Goal: Task Accomplishment & Management: Use online tool/utility

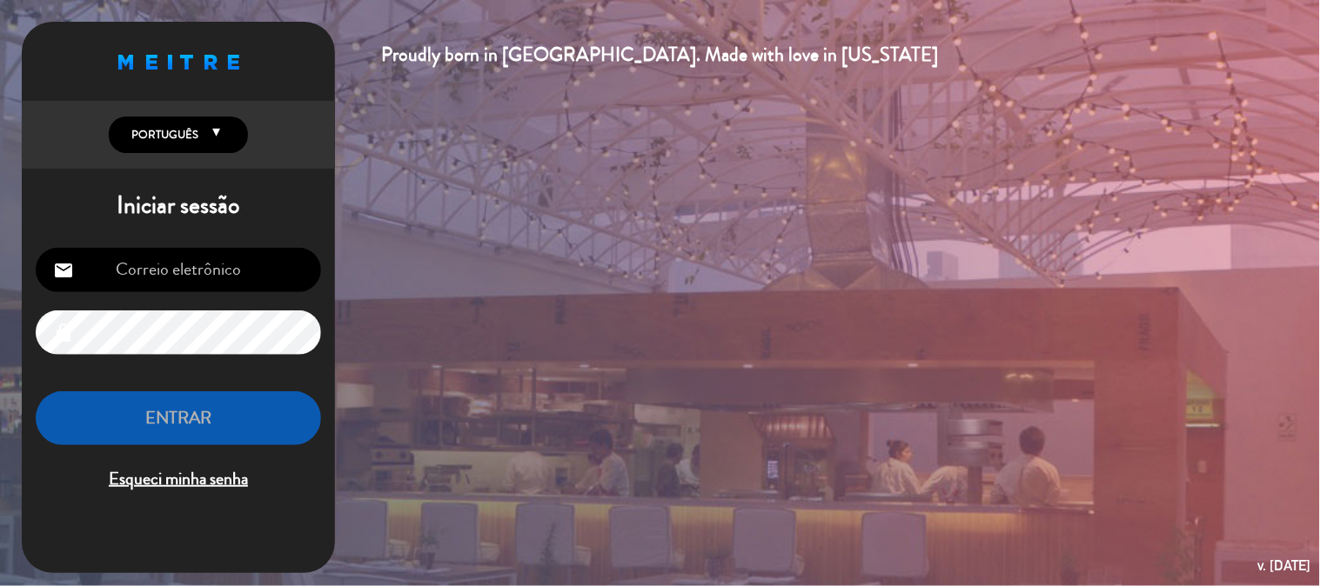
type input "[EMAIL_ADDRESS][DOMAIN_NAME]"
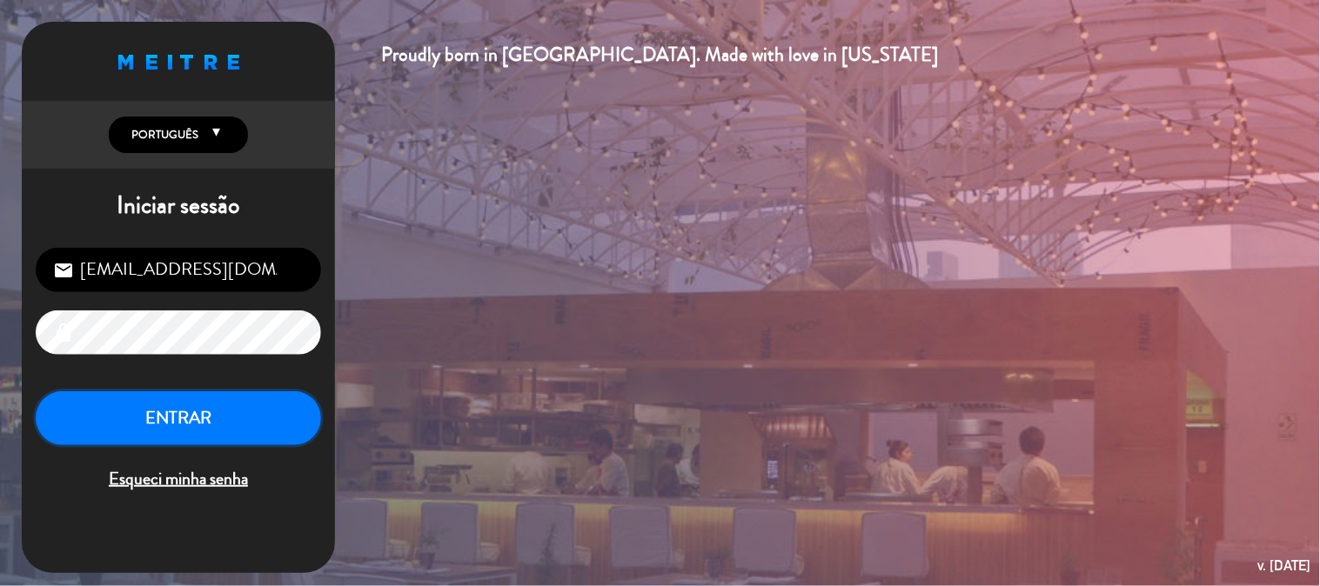
click at [246, 416] on button "ENTRAR" at bounding box center [178, 419] width 285 height 55
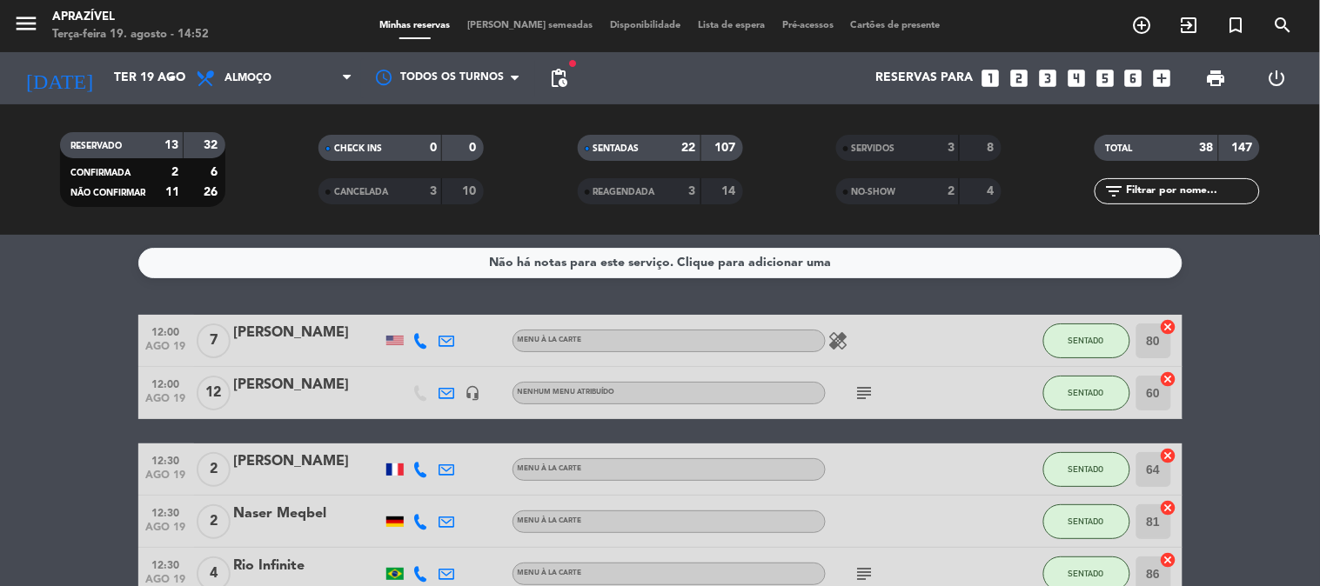
click at [340, 380] on div "[PERSON_NAME]" at bounding box center [308, 385] width 148 height 23
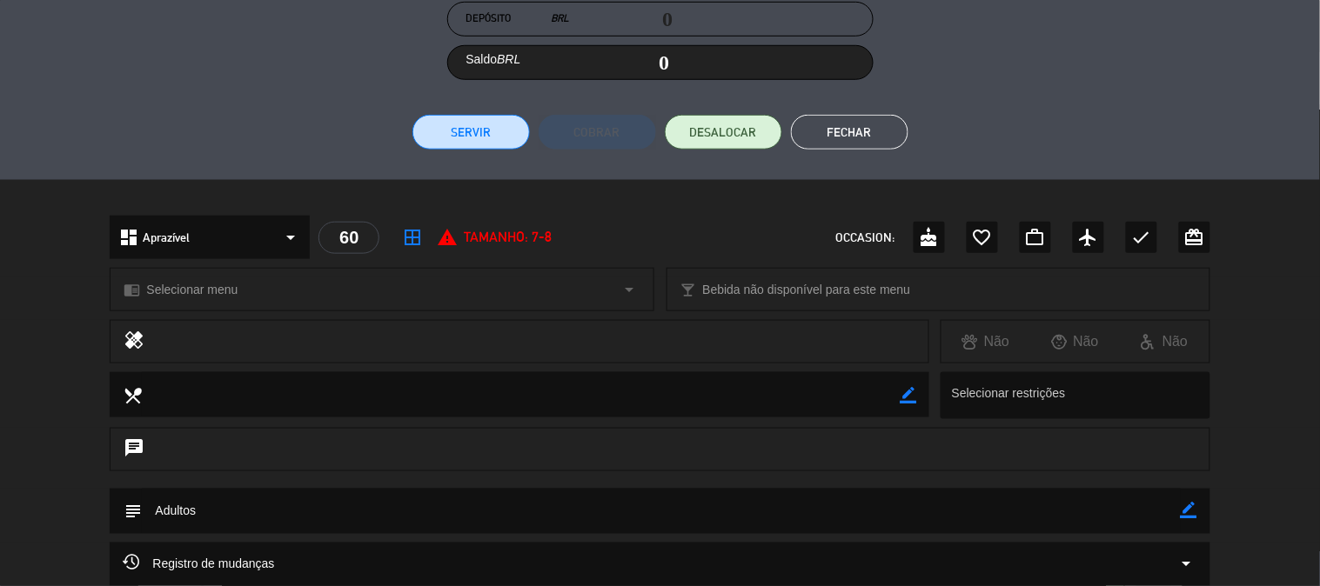
scroll to position [306, 0]
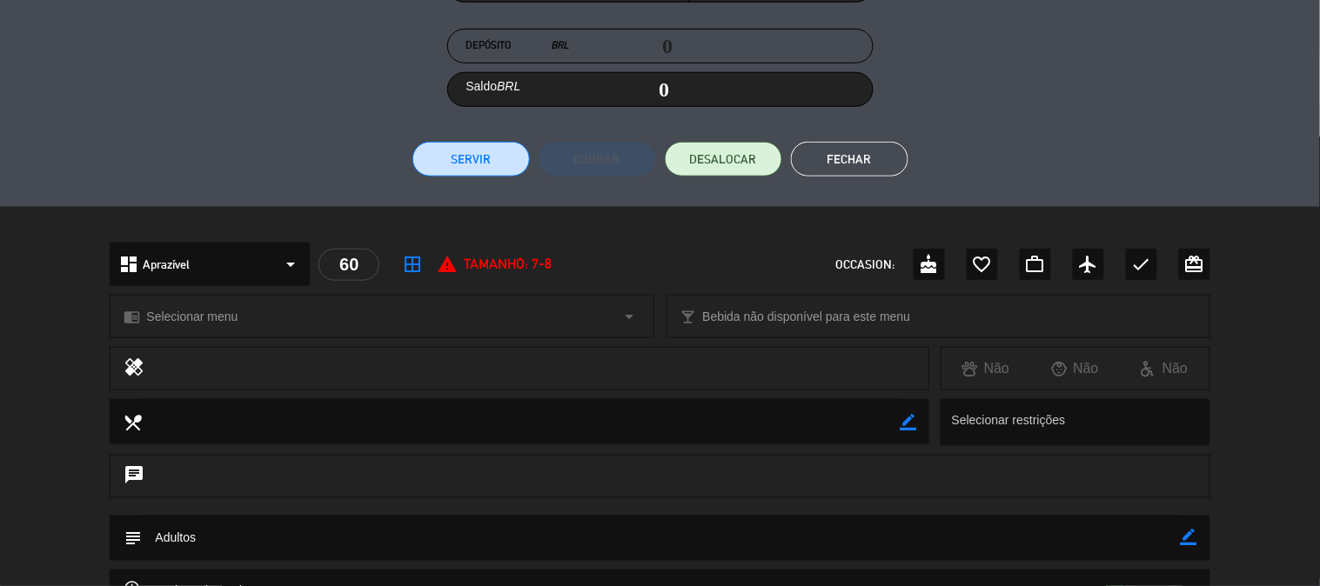
click at [465, 158] on button "Servir" at bounding box center [470, 159] width 117 height 35
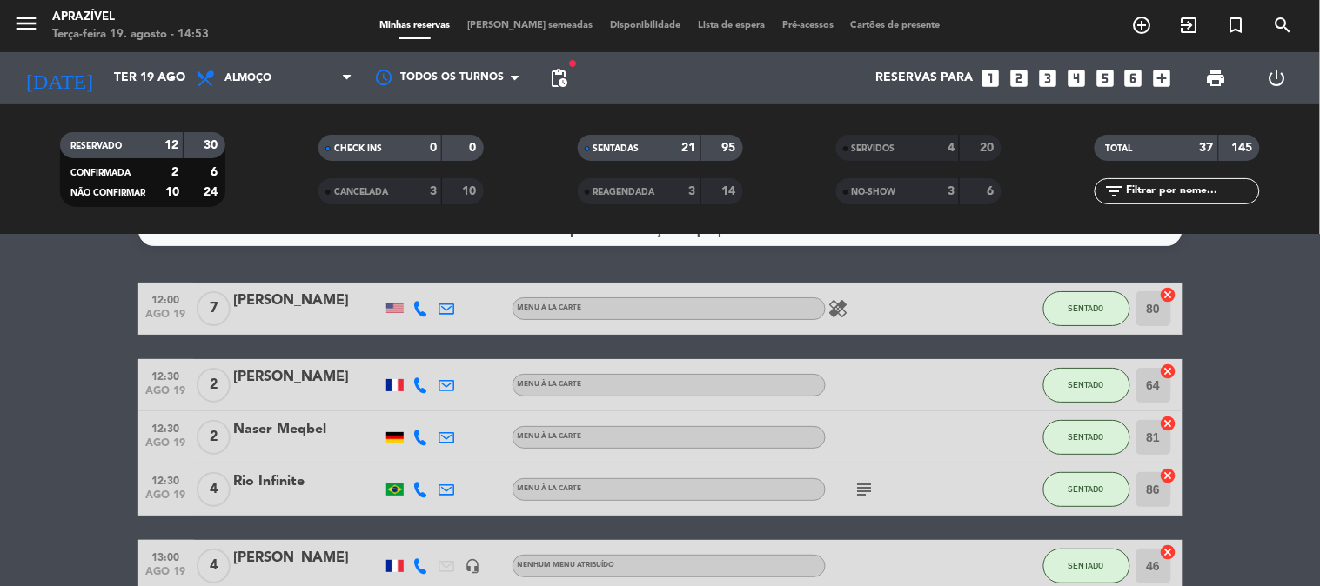
scroll to position [0, 0]
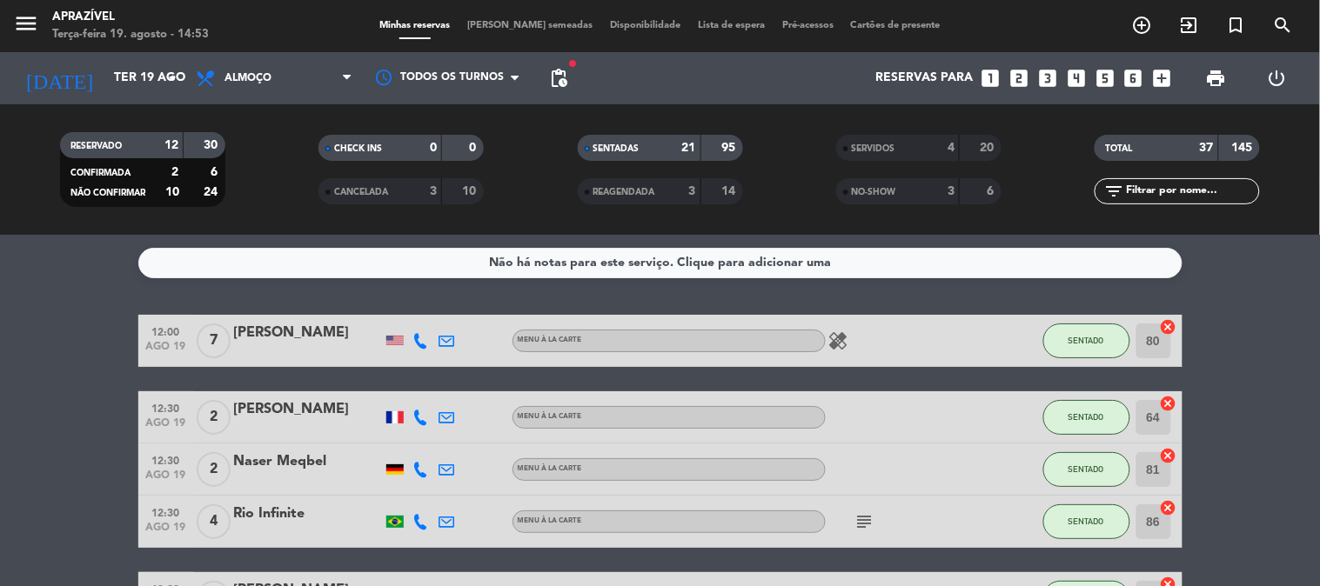
click at [353, 366] on div "12:00 [DATE] 7 [PERSON_NAME] Menu À La Carte healing SENTADO 80 cancel" at bounding box center [660, 341] width 1044 height 52
click at [353, 323] on div "[PERSON_NAME]" at bounding box center [308, 333] width 148 height 23
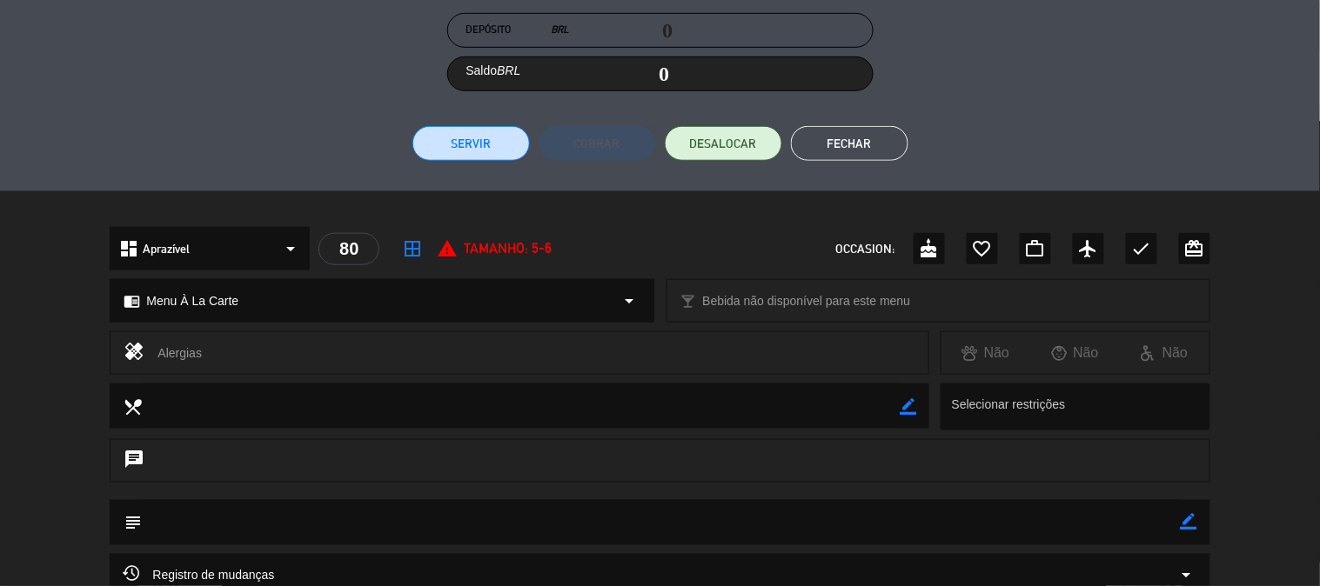
scroll to position [306, 0]
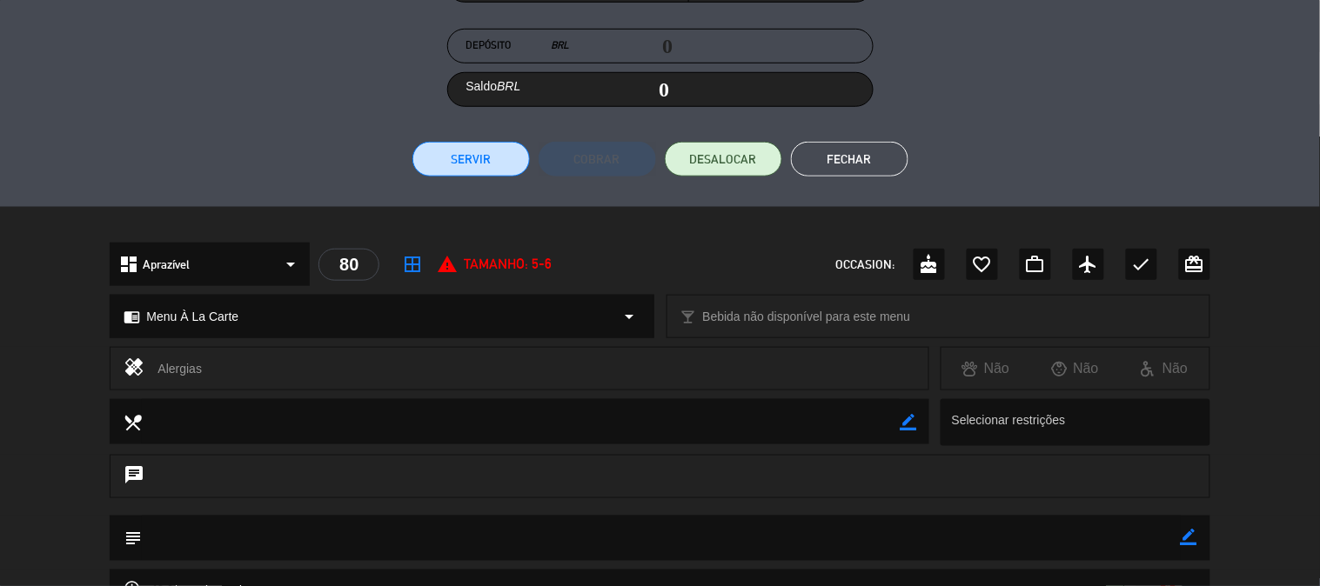
click at [486, 139] on div "Fatura # Mesa # 80 Consumo BRL 0 Gratificação BRL 0 Porcentagem 0 % Depósito BR…" at bounding box center [660, 19] width 1100 height 313
click at [486, 141] on div "Fatura # Mesa # 80 Consumo BRL 0 Gratificação BRL 0 Porcentagem 0 % Depósito BR…" at bounding box center [660, 19] width 1100 height 313
click at [486, 142] on button "Servir" at bounding box center [470, 159] width 117 height 35
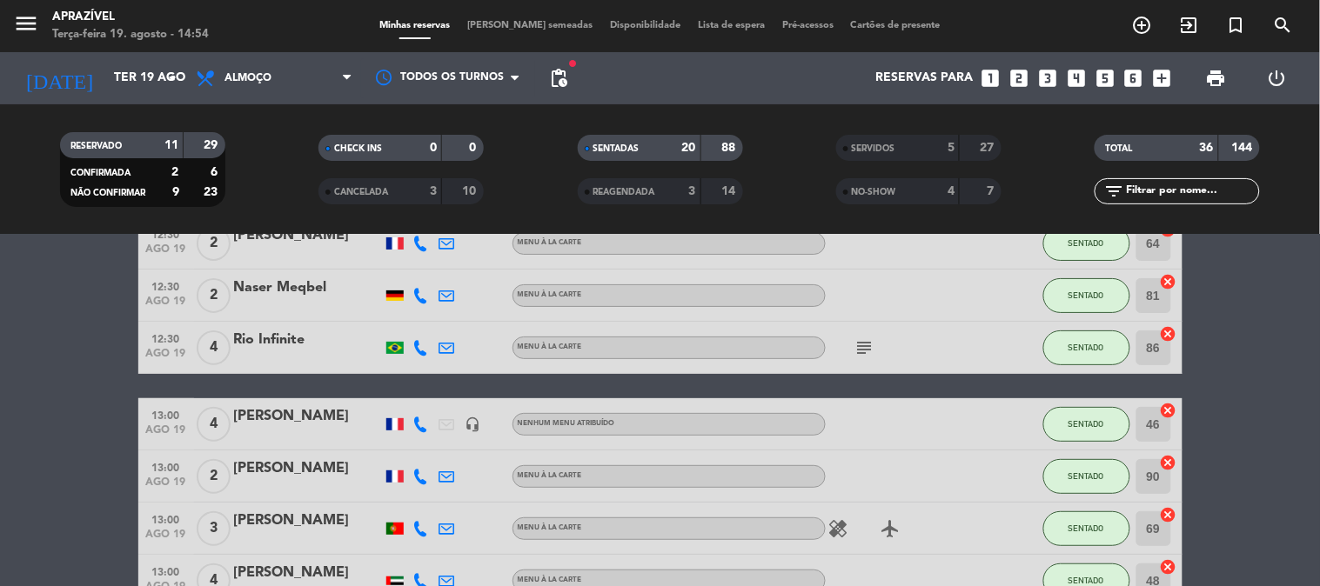
scroll to position [193, 0]
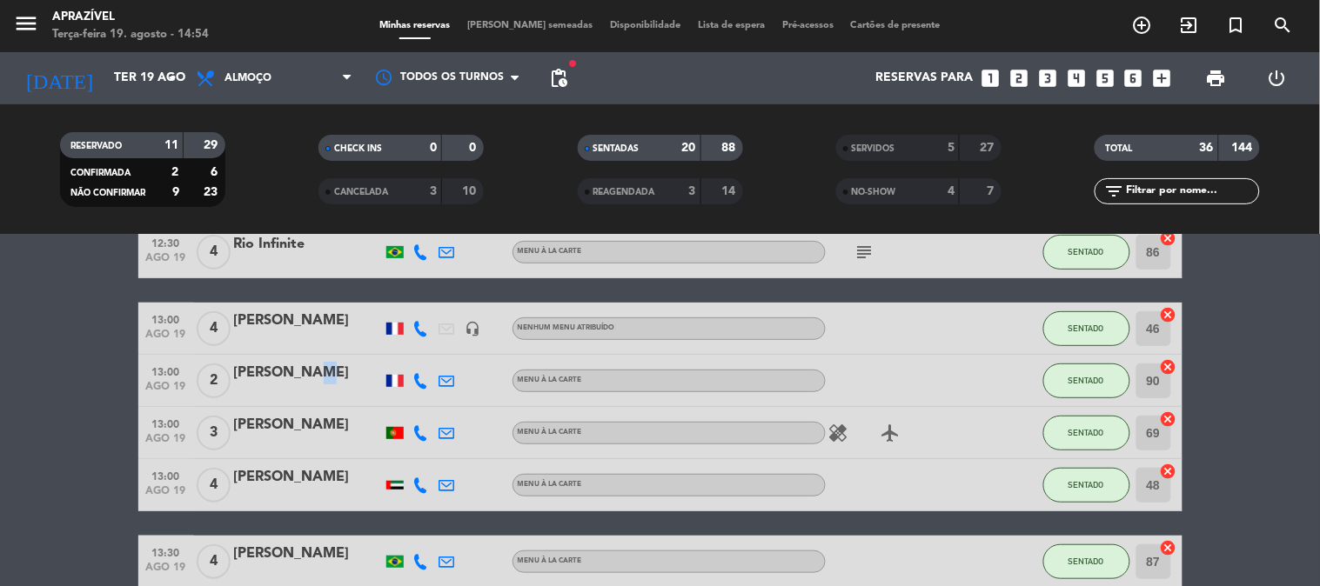
click at [303, 372] on div "[PERSON_NAME]" at bounding box center [308, 373] width 148 height 23
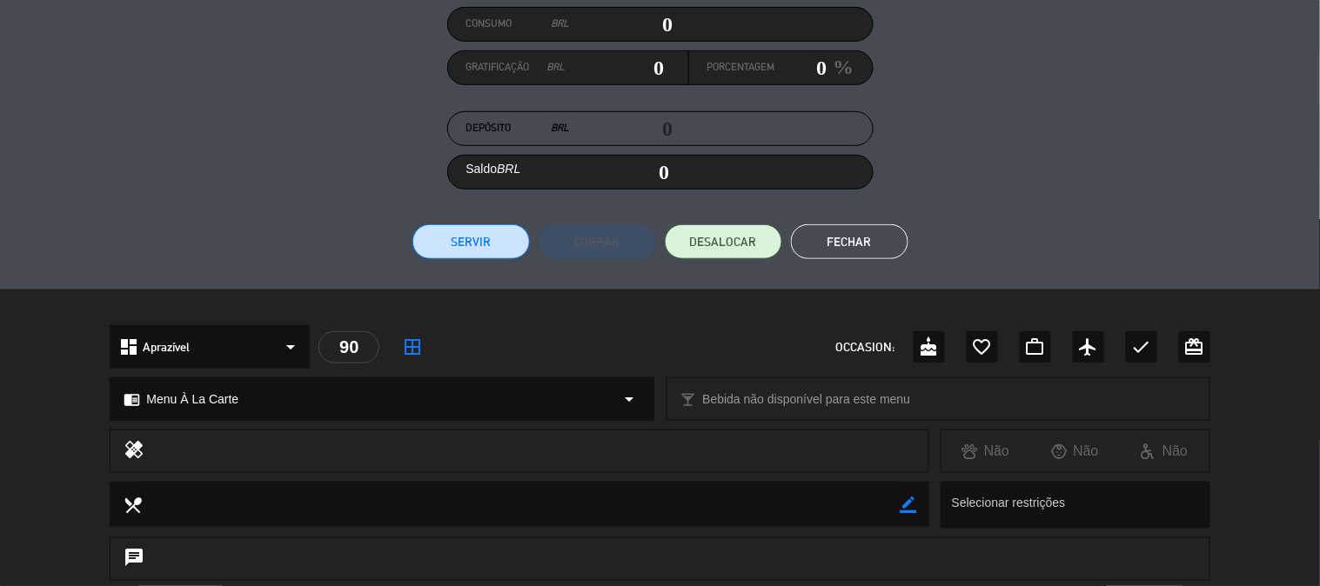
scroll to position [165, 0]
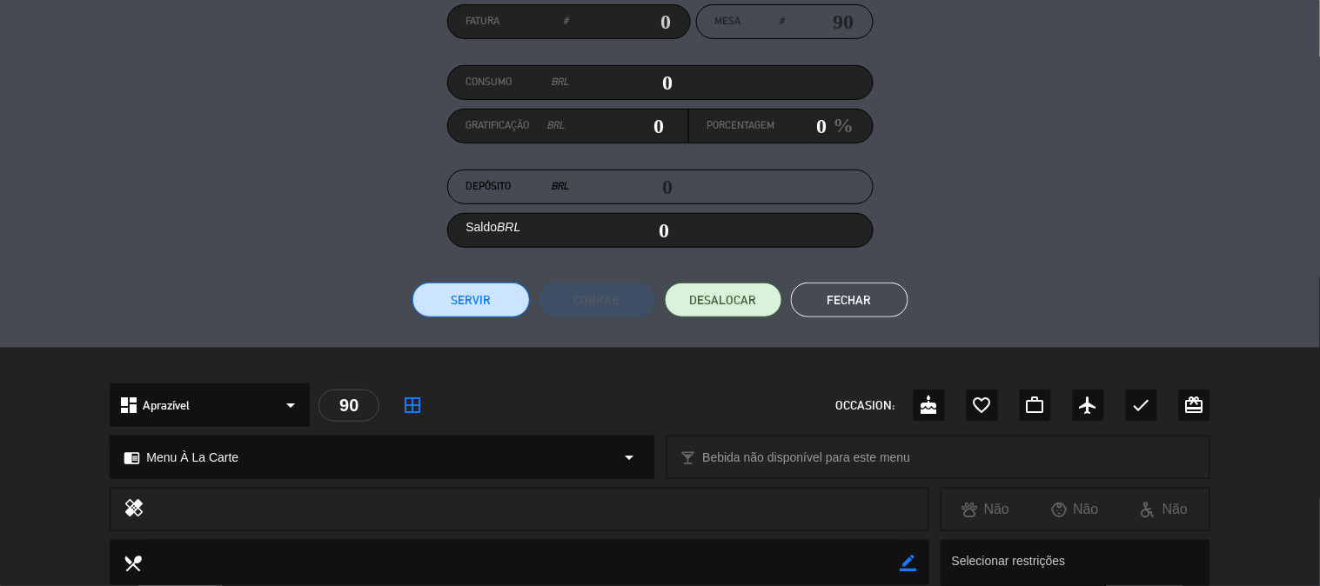
click at [465, 299] on button "Servir" at bounding box center [470, 300] width 117 height 35
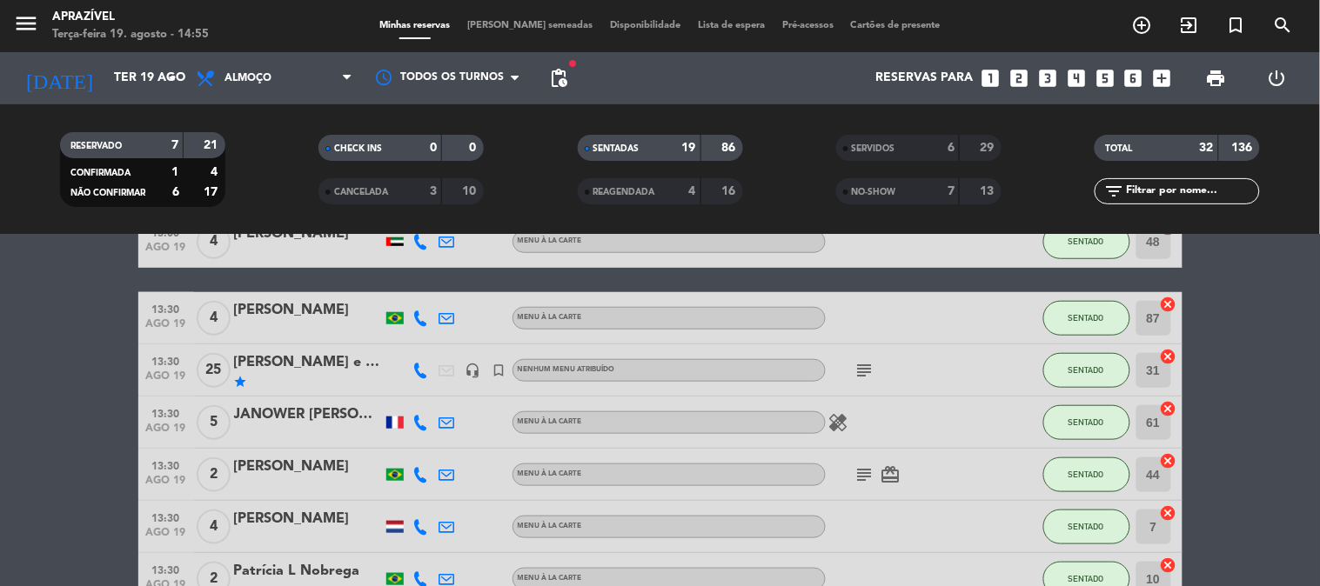
scroll to position [386, 0]
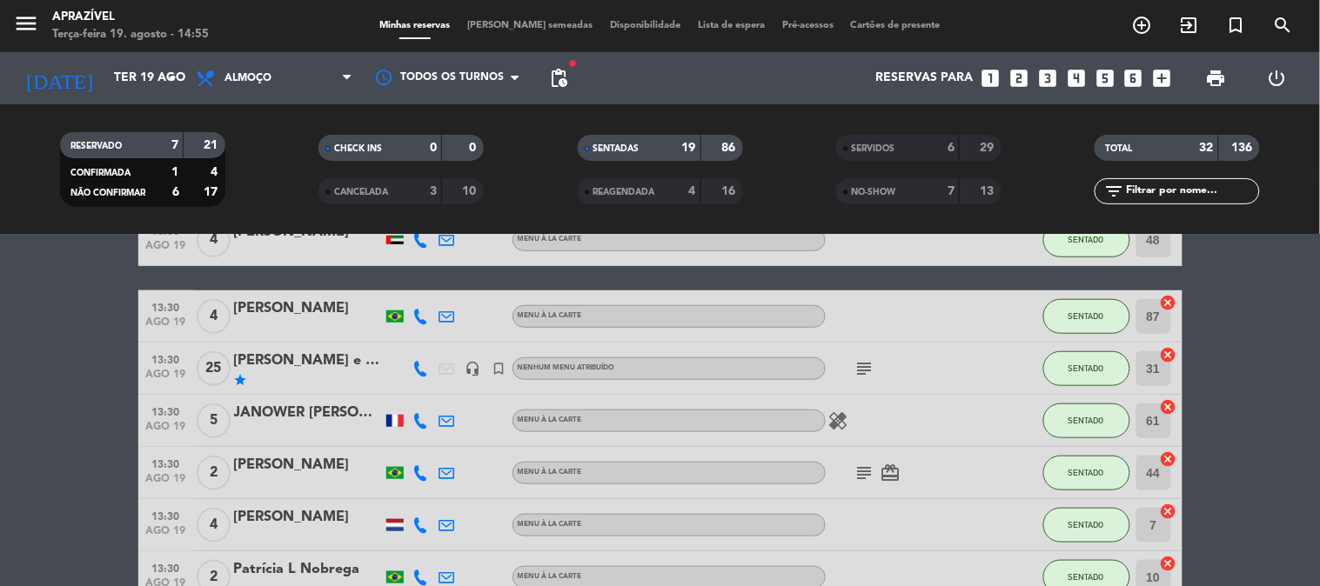
click at [250, 326] on div at bounding box center [308, 328] width 148 height 14
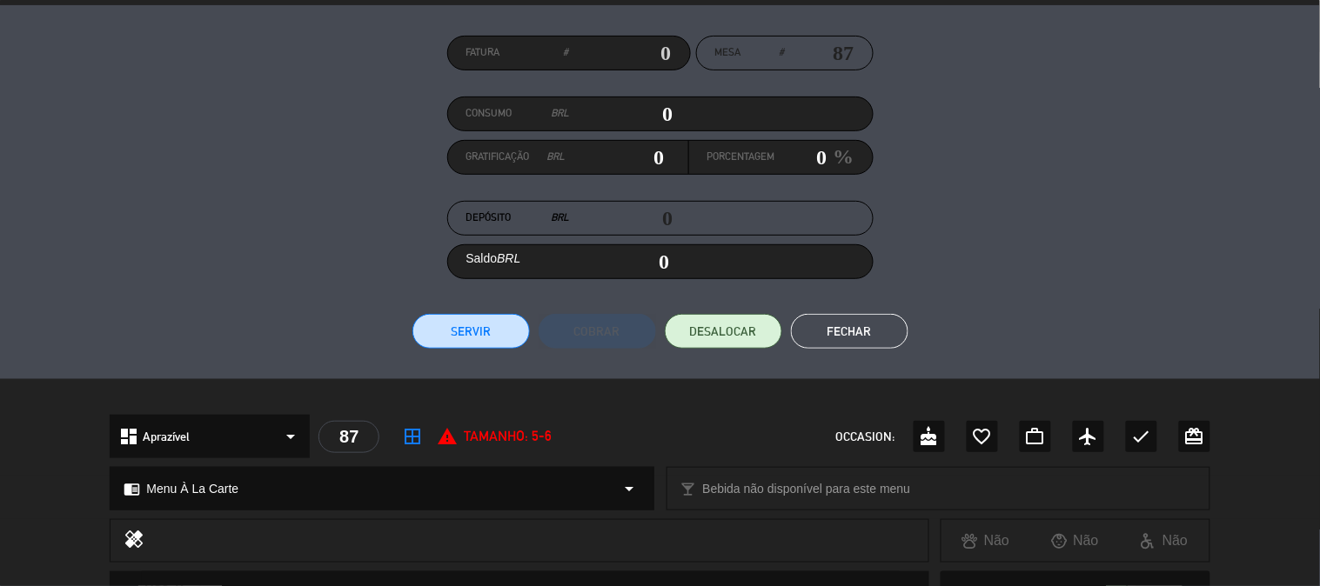
scroll to position [113, 0]
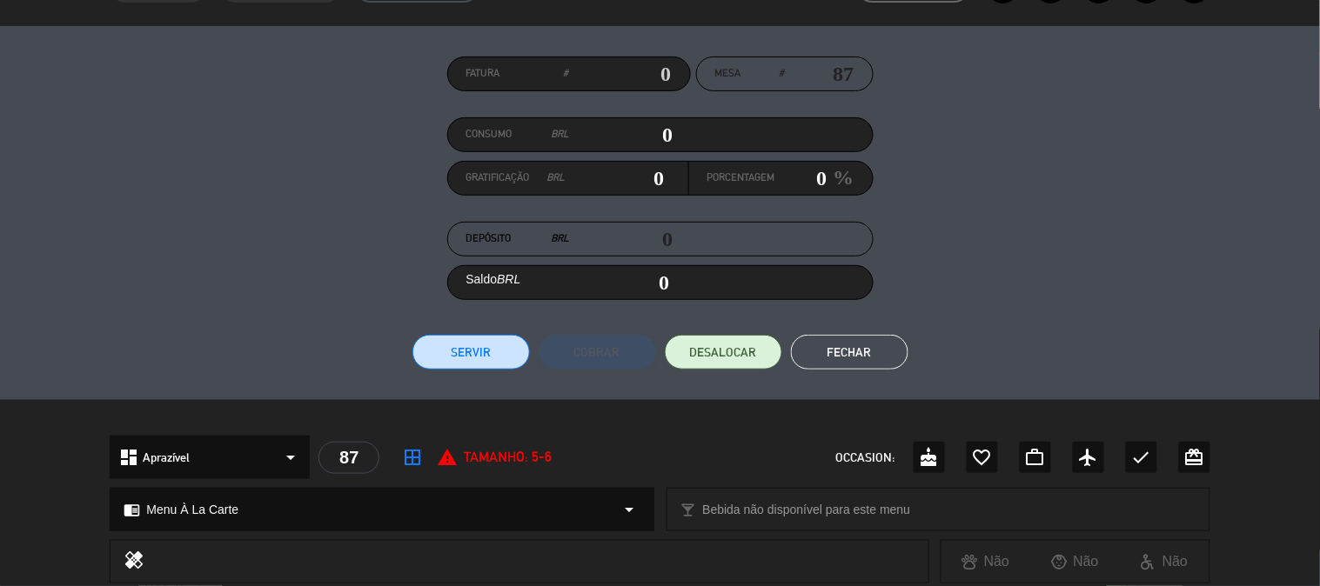
click at [482, 374] on div "Fatura # Mesa # 87 Consumo BRL 0 Gratificação BRL 0 Porcentagem 0 % Depósito BR…" at bounding box center [660, 213] width 1320 height 374
click at [488, 305] on div "Fatura # Mesa # 87 Consumo BRL 0 Gratificação BRL 0 Porcentagem 0 % Depósito BR…" at bounding box center [660, 213] width 1100 height 313
click at [483, 367] on button "Servir" at bounding box center [470, 352] width 117 height 35
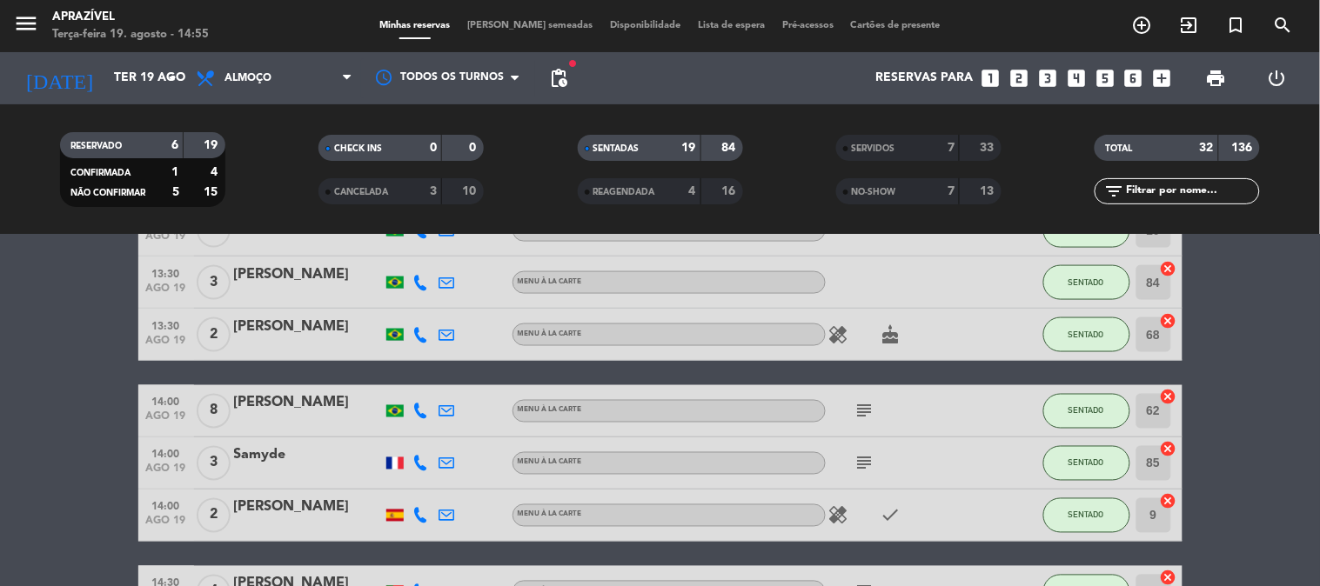
scroll to position [773, 0]
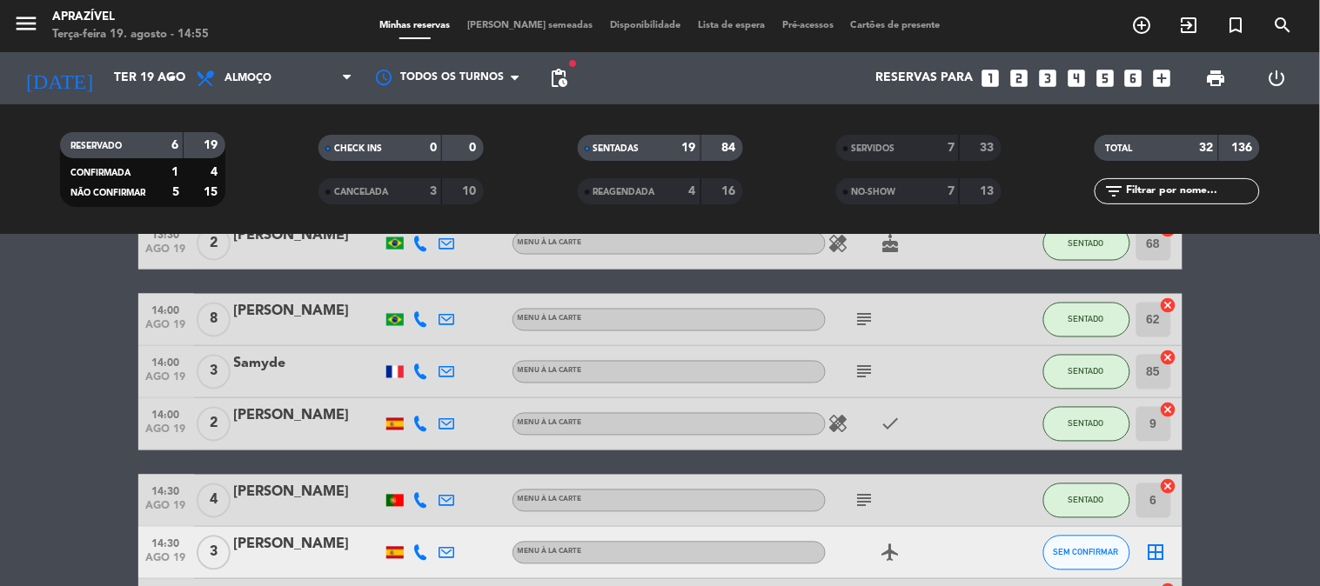
click at [306, 316] on div "[PERSON_NAME]" at bounding box center [308, 312] width 148 height 23
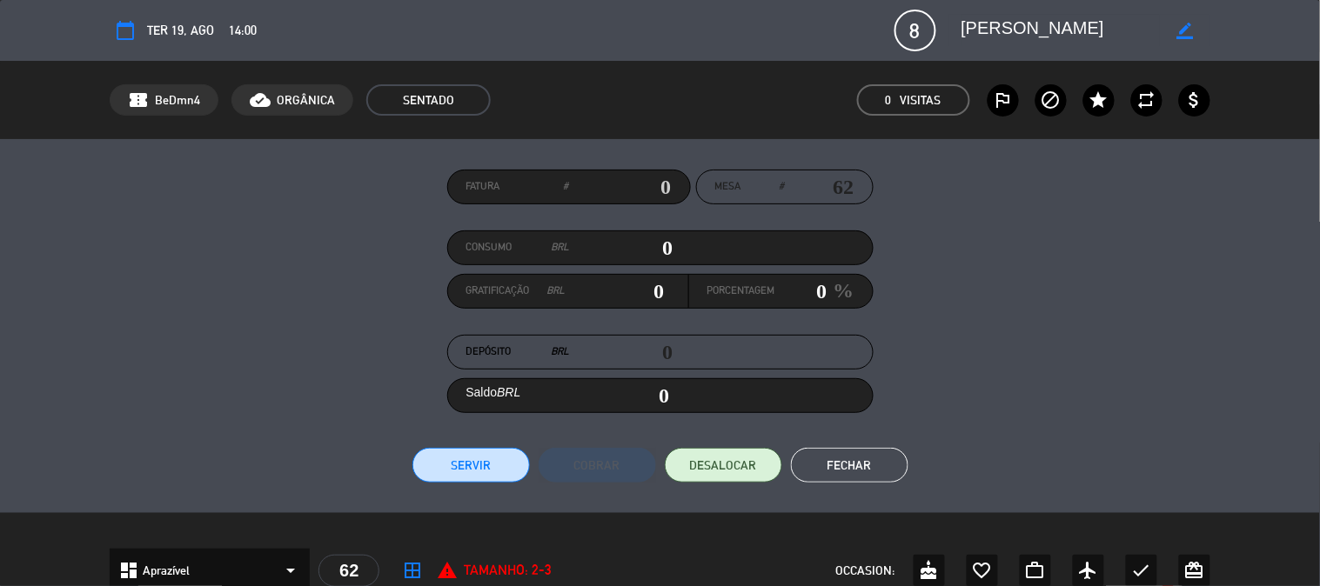
click at [824, 464] on button "Fechar" at bounding box center [849, 465] width 117 height 35
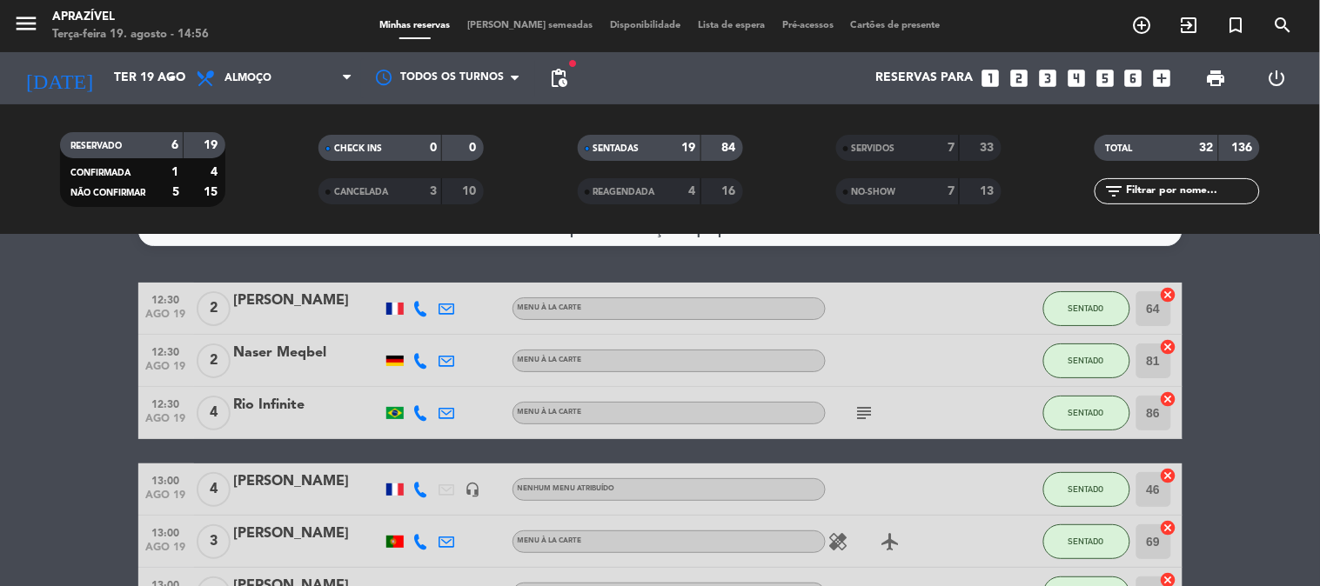
scroll to position [0, 0]
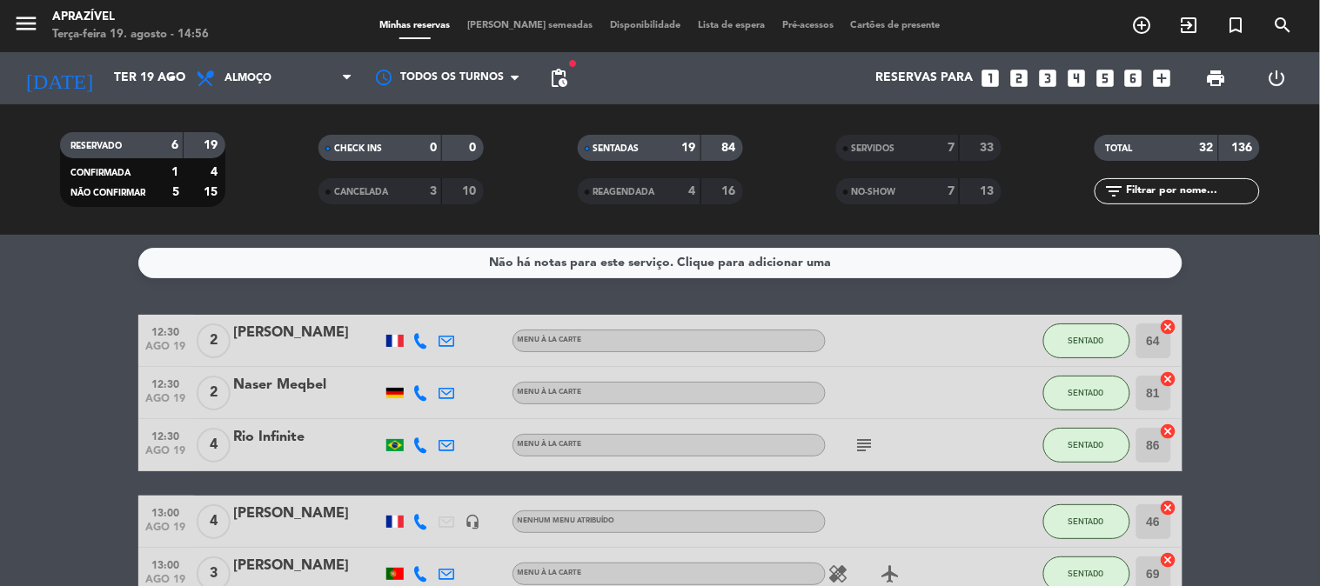
click at [300, 342] on div "[PERSON_NAME]" at bounding box center [308, 333] width 148 height 23
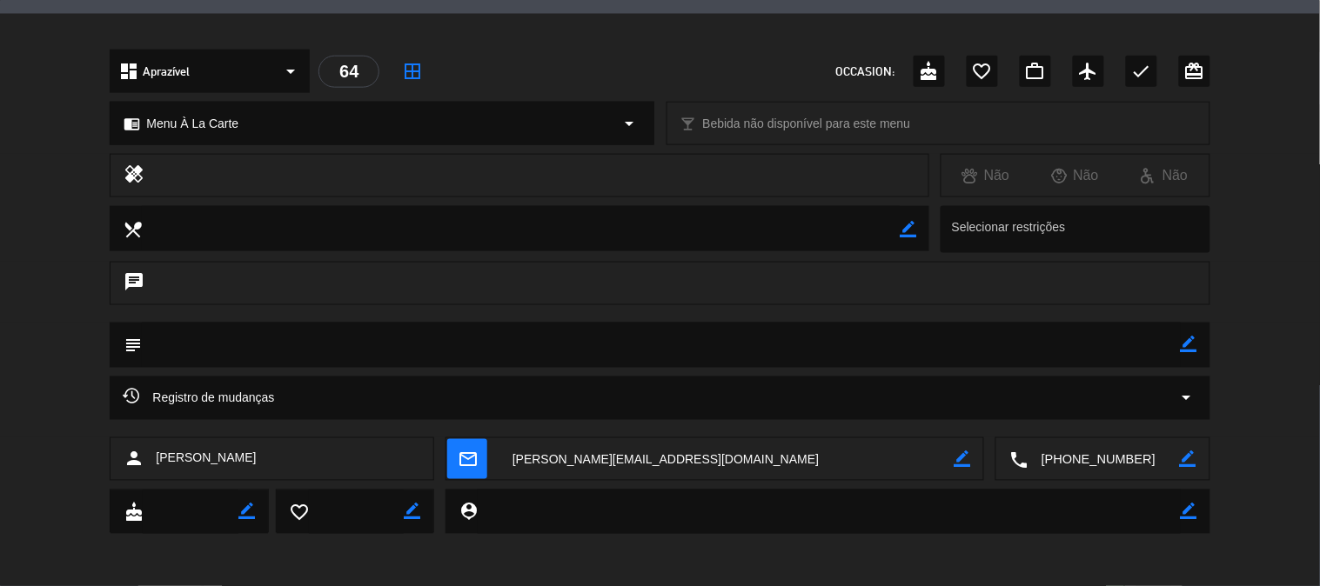
scroll to position [306, 0]
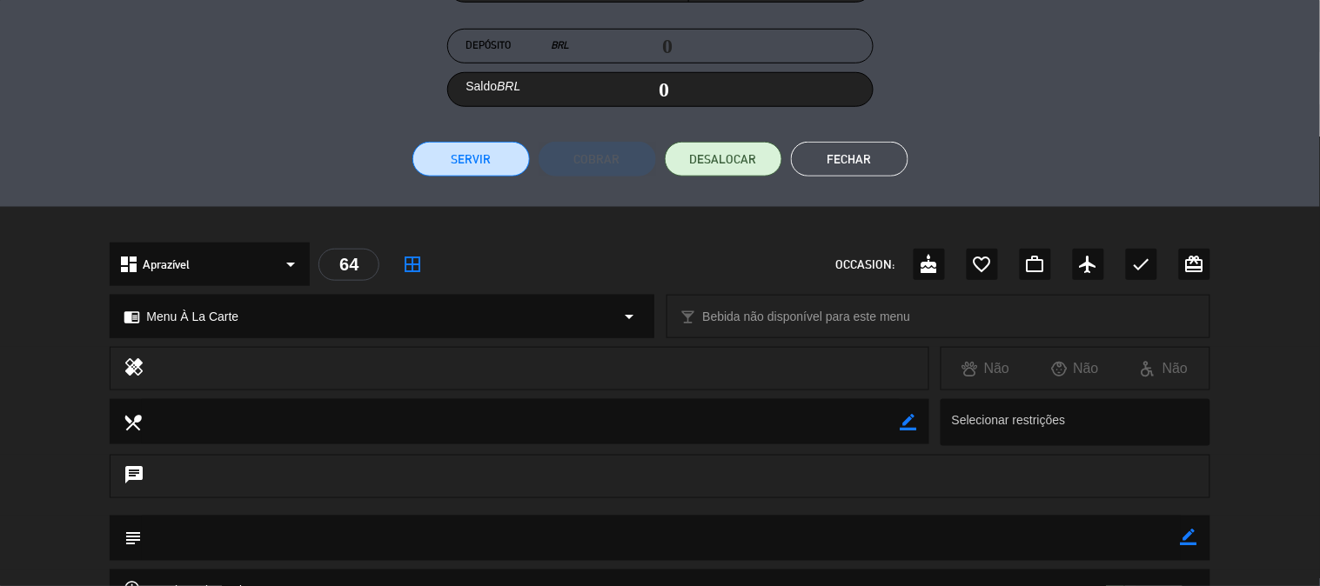
click at [516, 155] on button "Servir" at bounding box center [470, 159] width 117 height 35
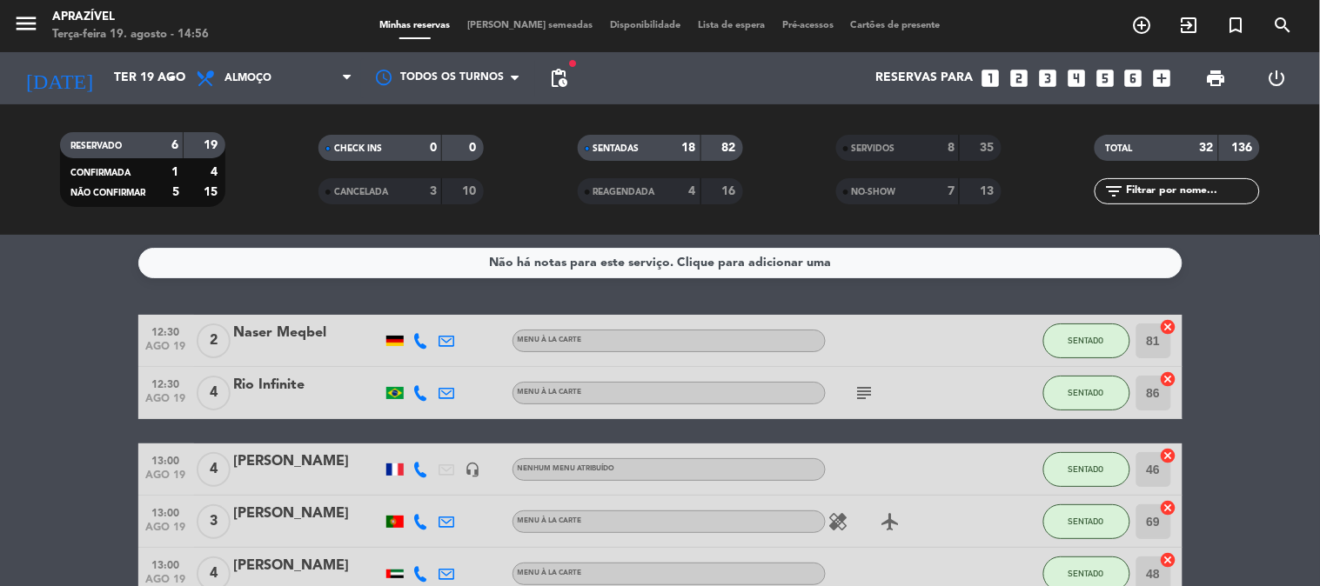
click at [283, 333] on div "Naser Meqbel" at bounding box center [308, 333] width 148 height 23
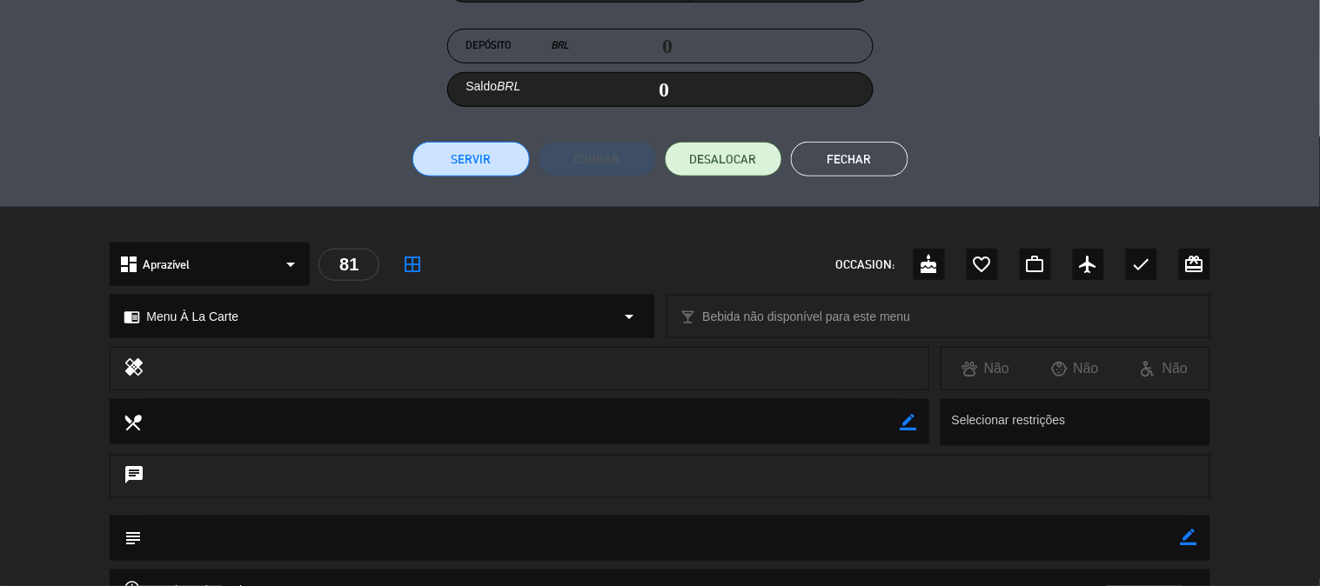
click at [462, 160] on button "Servir" at bounding box center [470, 159] width 117 height 35
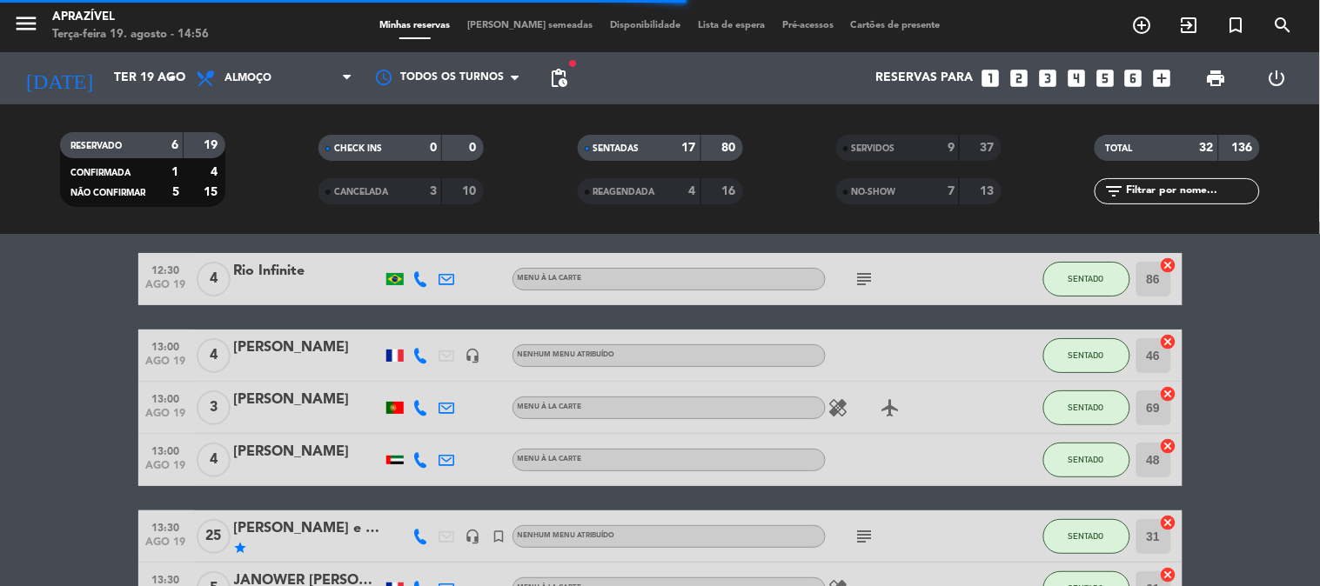
scroll to position [97, 0]
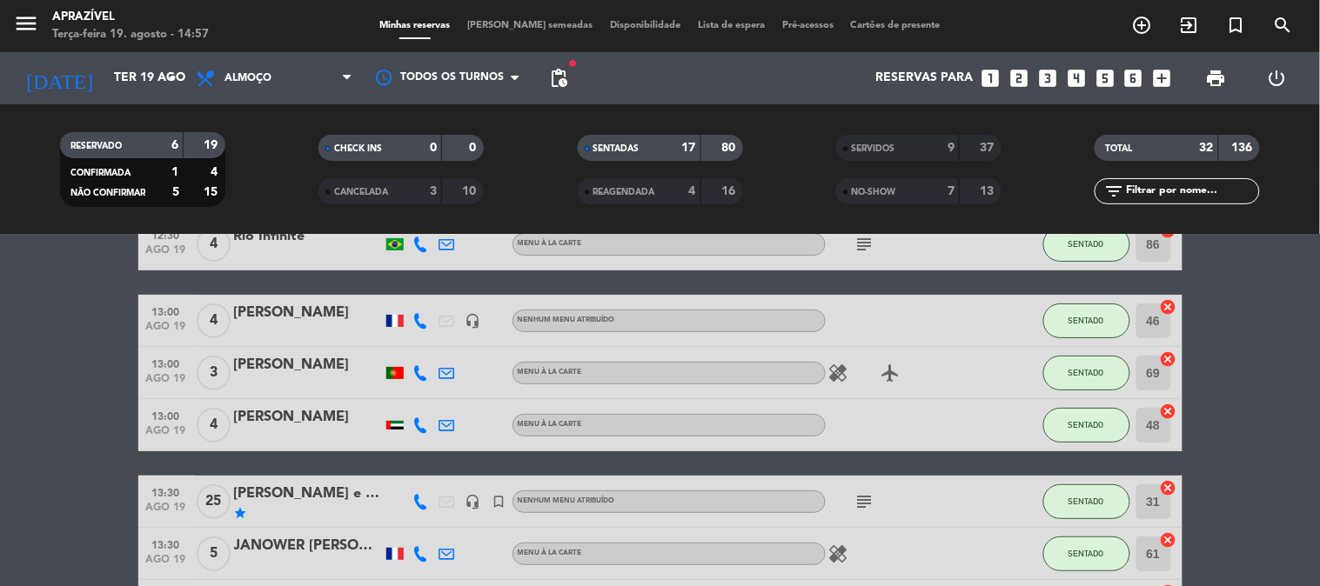
click at [331, 424] on div "[PERSON_NAME]" at bounding box center [308, 417] width 148 height 23
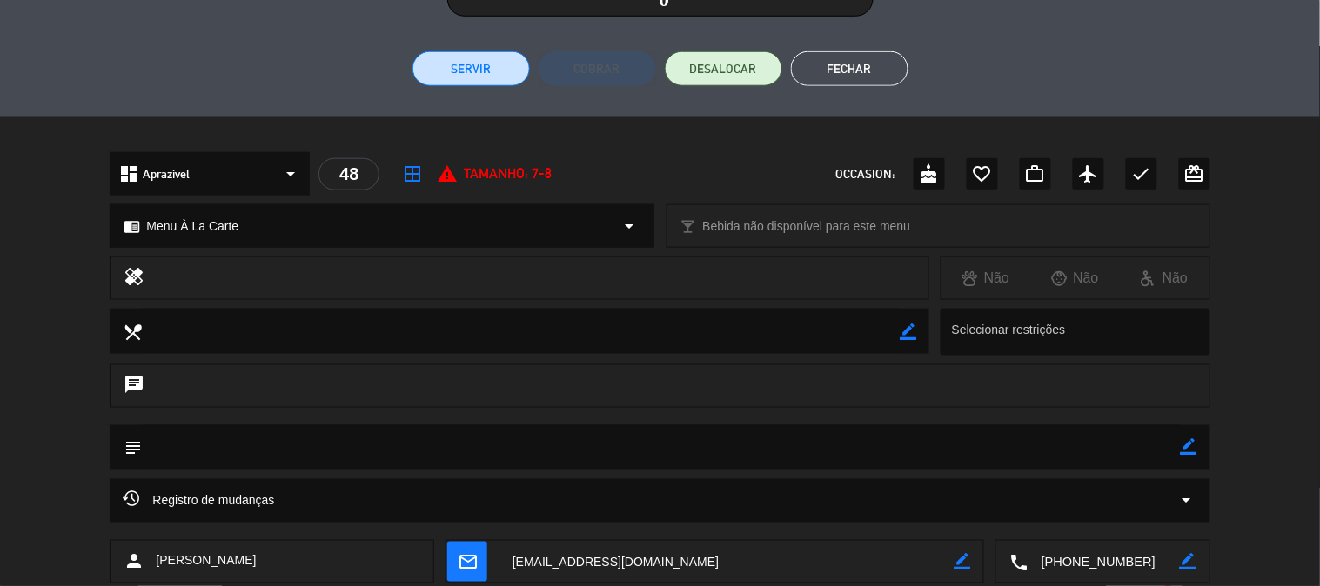
scroll to position [306, 0]
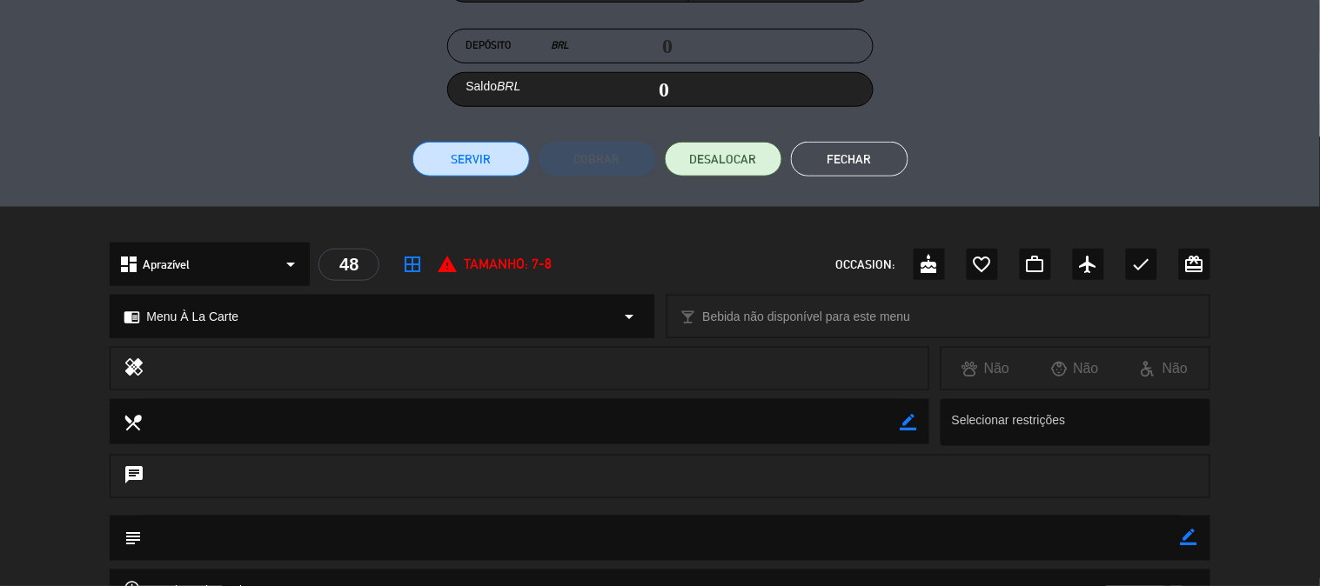
click at [494, 186] on div "Fatura # Mesa # 48 Consumo BRL 0 Gratificação BRL 0 Porcentagem 0 % Depósito BR…" at bounding box center [660, 20] width 1320 height 374
click at [492, 162] on button "Servir" at bounding box center [470, 159] width 117 height 35
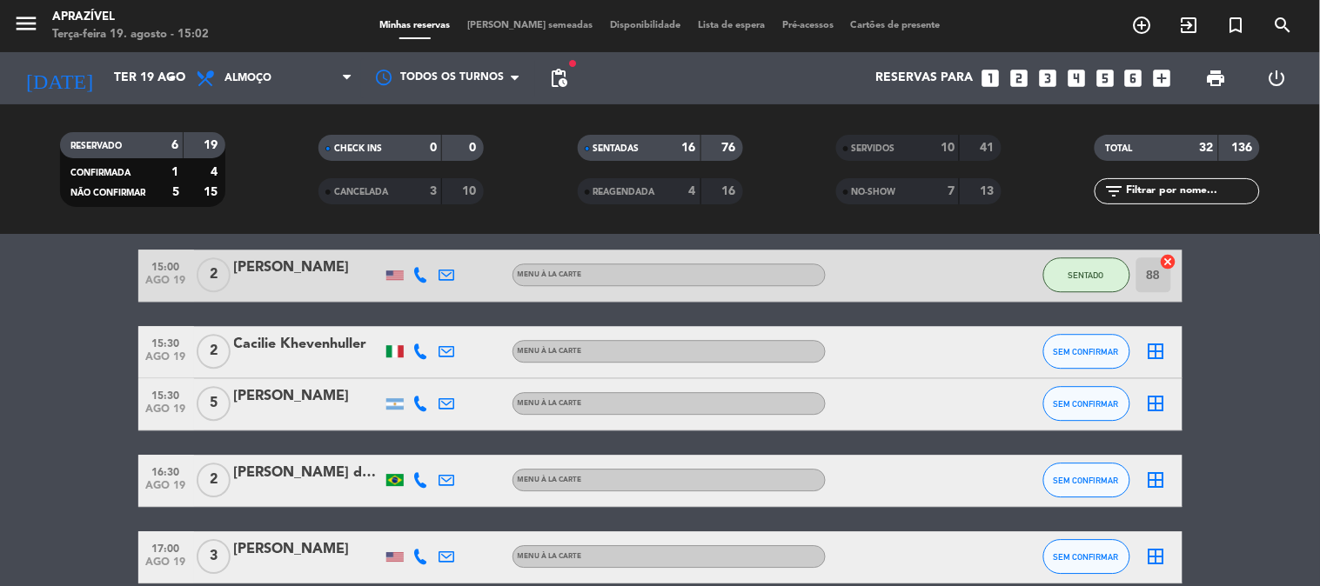
scroll to position [1315, 0]
